Goal: Navigation & Orientation: Find specific page/section

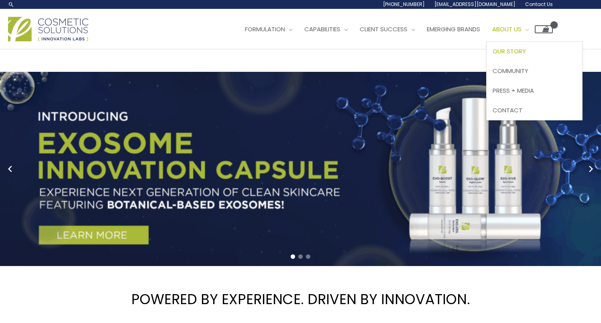
click at [526, 49] on span "Our Story" at bounding box center [509, 51] width 33 height 8
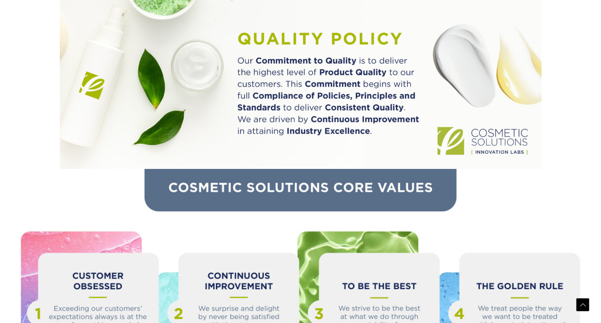
scroll to position [866, 0]
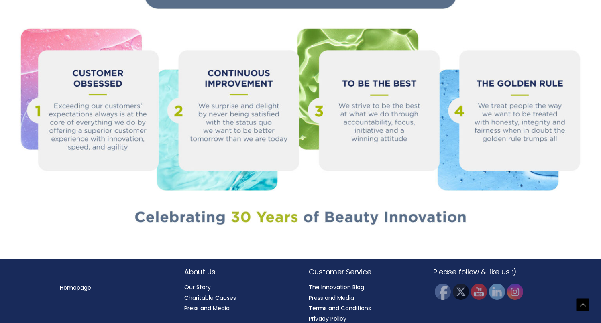
click at [79, 284] on link "Homepage" at bounding box center [75, 288] width 31 height 8
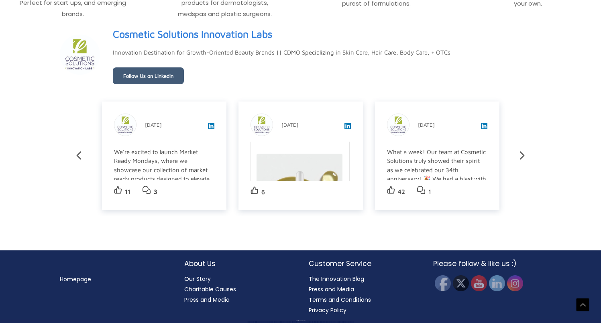
scroll to position [1373, 0]
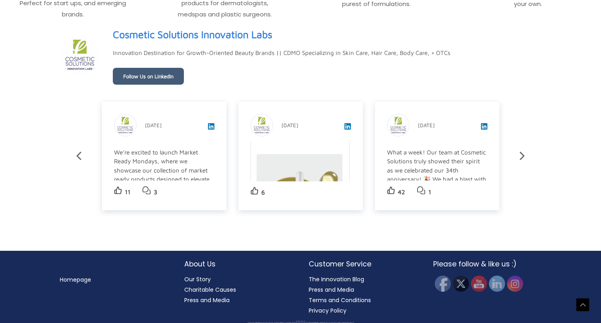
click at [336, 292] on link "Press and Media" at bounding box center [331, 290] width 45 height 8
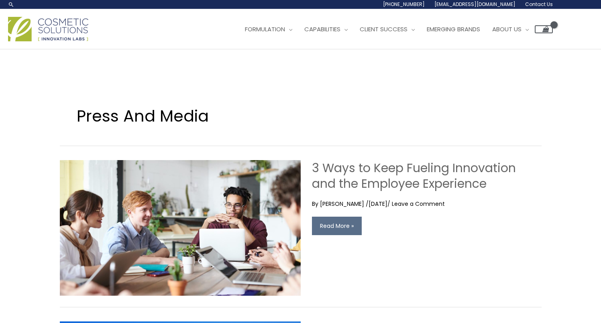
click at [57, 35] on img at bounding box center [48, 29] width 80 height 24
